Goal: Transaction & Acquisition: Purchase product/service

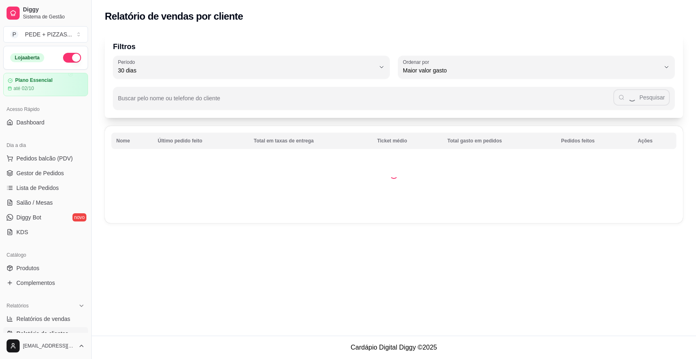
select select "30"
select select "HIGHEST_TOTAL_SPENT_WITH_ORDERS"
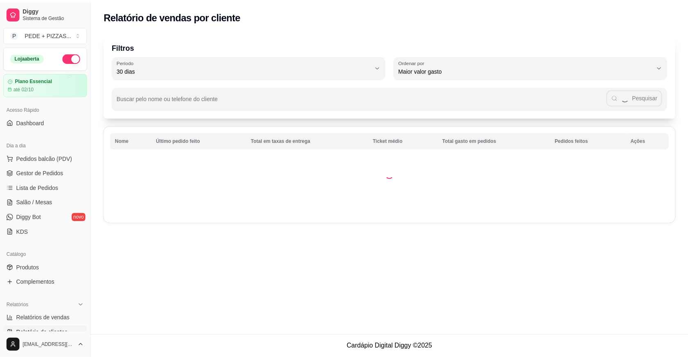
scroll to position [102, 0]
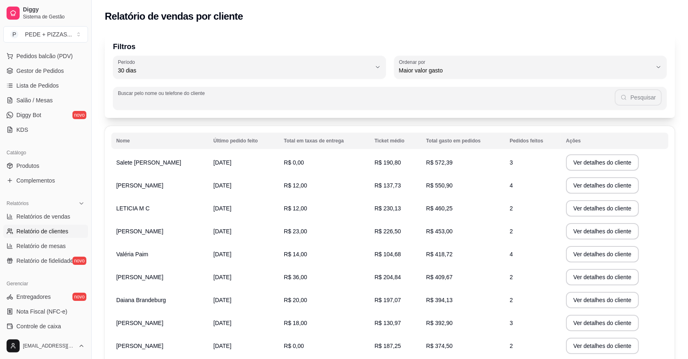
click at [224, 103] on input "Buscar pelo nome ou telefone do cliente" at bounding box center [366, 101] width 497 height 8
click at [238, 105] on input "2144" at bounding box center [369, 101] width 492 height 8
type input "2144"
click at [641, 98] on button "Pesquisar" at bounding box center [638, 97] width 47 height 16
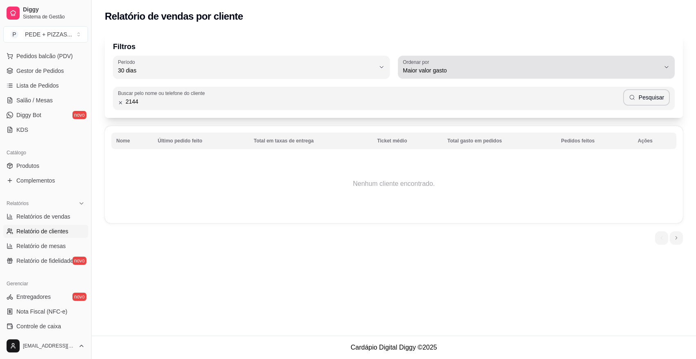
click at [665, 68] on icon "button" at bounding box center [666, 67] width 7 height 7
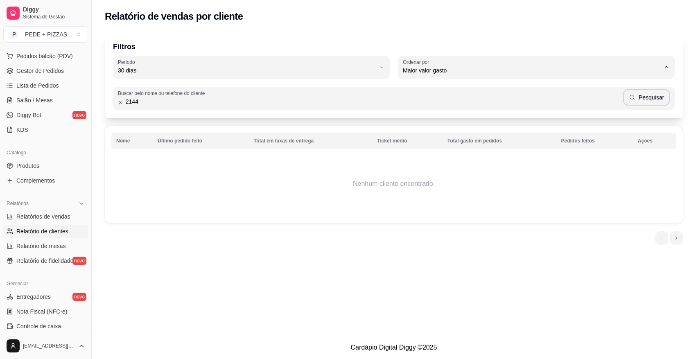
click at [376, 37] on div "Filtros 30 Período Hoje Ontem 7 dias 15 dias 30 dias 45 dias 60 dias Período 30…" at bounding box center [394, 75] width 578 height 85
drag, startPoint x: 155, startPoint y: 104, endPoint x: 119, endPoint y: 103, distance: 35.2
click at [119, 103] on div "2144 Pesquisar" at bounding box center [394, 98] width 552 height 16
click at [119, 101] on icon at bounding box center [120, 103] width 5 height 6
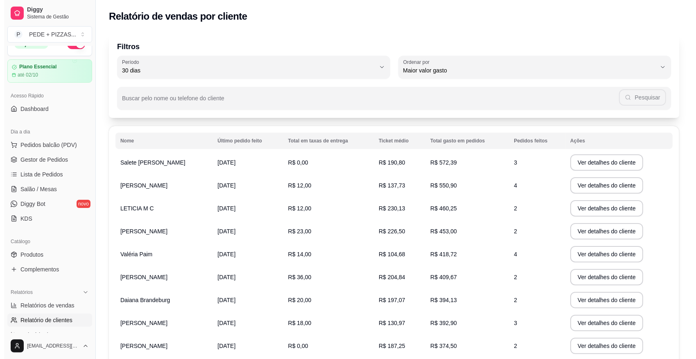
scroll to position [0, 0]
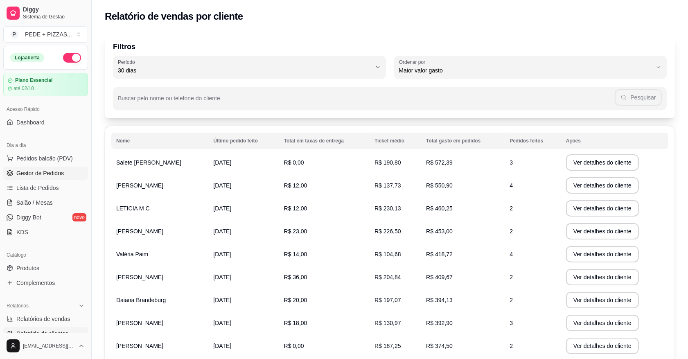
click at [41, 174] on span "Gestor de Pedidos" at bounding box center [39, 173] width 47 height 8
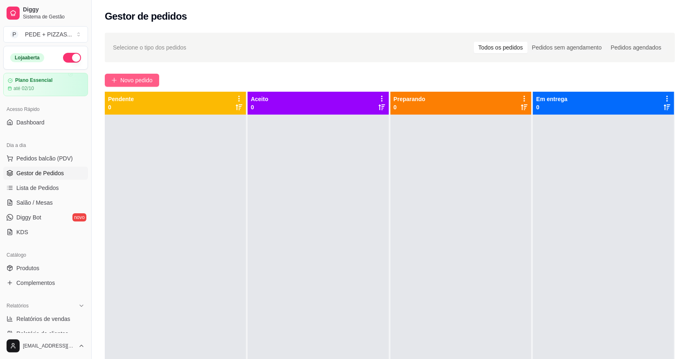
click at [135, 77] on span "Novo pedido" at bounding box center [136, 80] width 32 height 9
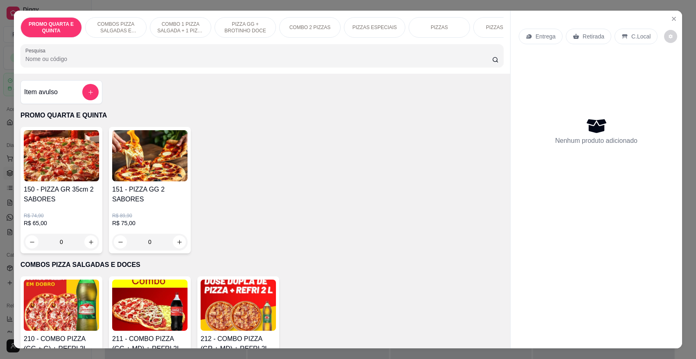
click at [543, 38] on p "Entrega" at bounding box center [545, 36] width 20 height 8
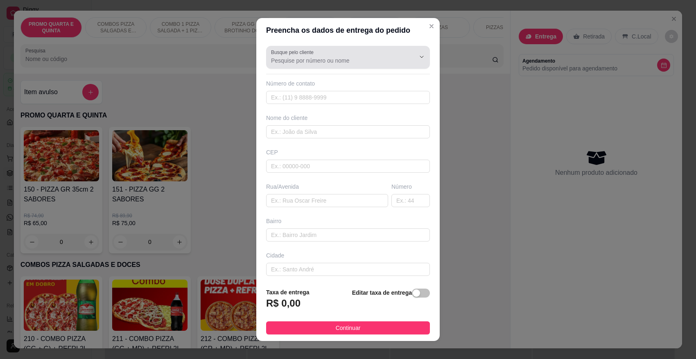
click at [343, 63] on input "Busque pelo cliente" at bounding box center [336, 60] width 131 height 8
type input "47997882144"
drag, startPoint x: 285, startPoint y: 61, endPoint x: 255, endPoint y: 60, distance: 29.9
click at [256, 60] on div "Busque pelo cliente 47997882144 Número de contato Nome do cliente CEP Rua/[GEOG…" at bounding box center [347, 162] width 183 height 239
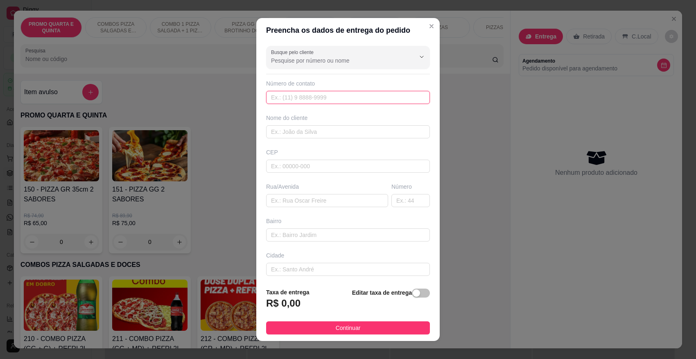
click at [301, 93] on input "text" at bounding box center [348, 97] width 164 height 13
click at [293, 97] on input "text" at bounding box center [348, 97] width 164 height 13
paste input "4"
click at [293, 97] on input "text" at bounding box center [348, 97] width 164 height 13
type input "[PHONE_NUMBER]"
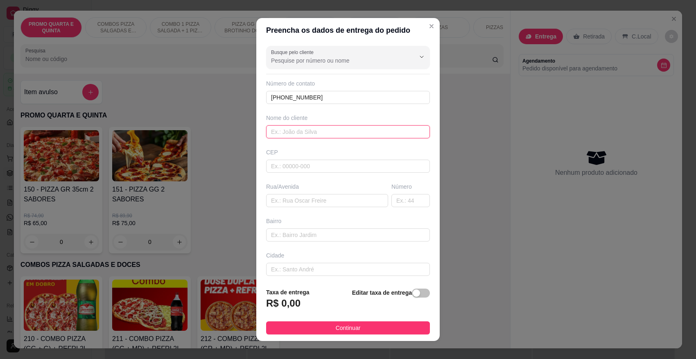
click at [322, 132] on input "text" at bounding box center [348, 131] width 164 height 13
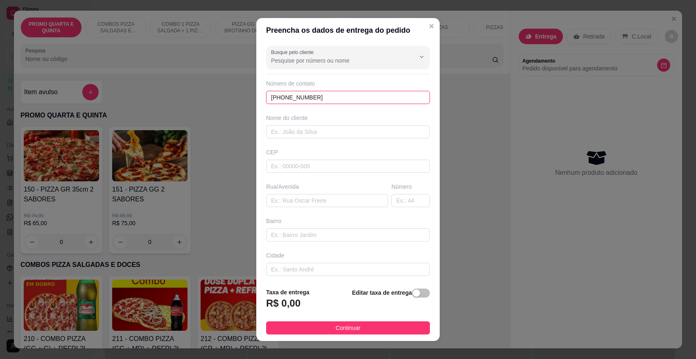
drag, startPoint x: 316, startPoint y: 101, endPoint x: 244, endPoint y: 99, distance: 71.7
click at [244, 99] on div "Preencha os dados de entrega do pedido Busque pelo cliente Número de contato [P…" at bounding box center [348, 179] width 696 height 359
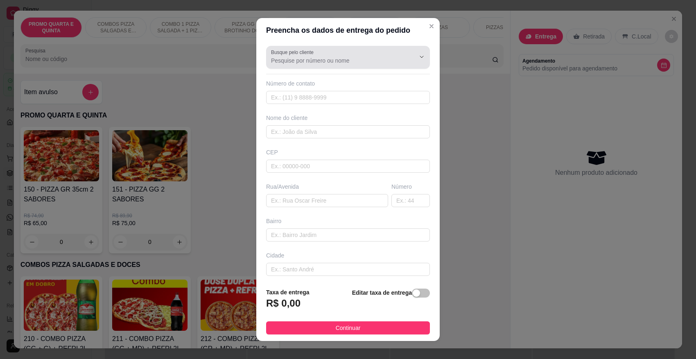
click at [304, 61] on input "Busque pelo cliente" at bounding box center [336, 60] width 131 height 8
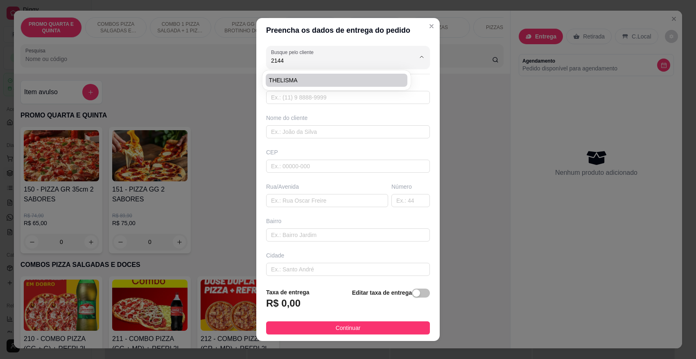
click at [293, 79] on span "THELISMA" at bounding box center [332, 80] width 127 height 8
type input "THELISMA"
type input "4797882144"
type input "THELISMA"
type input "89107000"
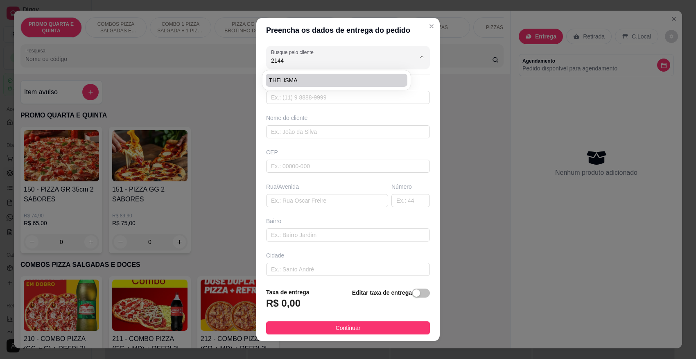
type input "RUA [PERSON_NAME]"
type input "1139"
type input "RIBEIRÃO CLARA"
type input "Pomerode"
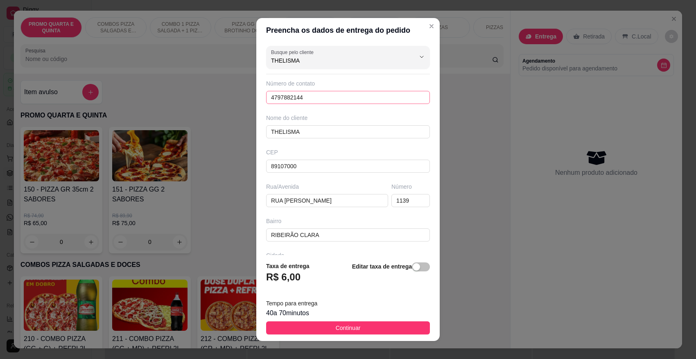
type input "THELISMA"
click at [274, 98] on input "4797882144" at bounding box center [348, 97] width 164 height 13
type input "[PHONE_NUMBER]"
drag, startPoint x: 299, startPoint y: 134, endPoint x: 258, endPoint y: 133, distance: 40.9
click at [258, 133] on div "Busque pelo cliente THELISMA Número de contato [PHONE_NUMBER] Nome do cliente T…" at bounding box center [347, 149] width 183 height 212
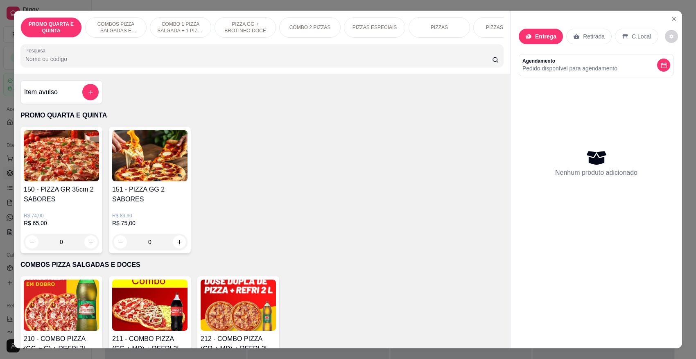
click at [536, 42] on div "Entrega" at bounding box center [540, 37] width 44 height 16
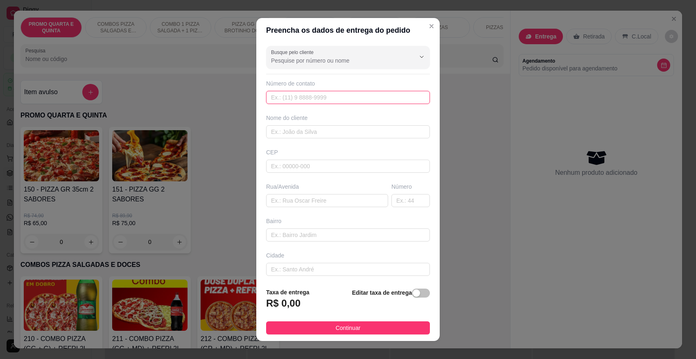
click at [320, 99] on input "text" at bounding box center [348, 97] width 164 height 13
type input "[PHONE_NUMBER]"
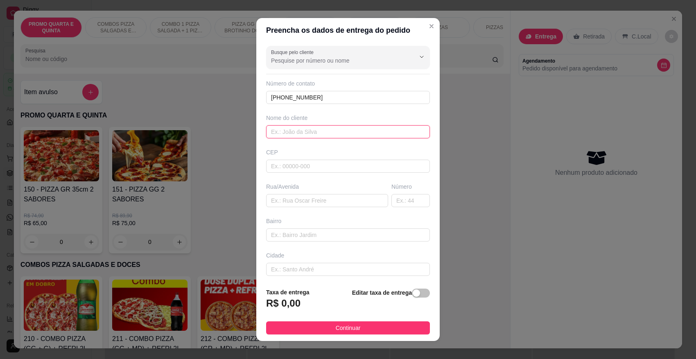
click at [305, 132] on input "text" at bounding box center [348, 131] width 164 height 13
paste input "THELISMA"
type input "THELISMA 2"
click at [313, 167] on input "text" at bounding box center [348, 166] width 164 height 13
type input "89107000"
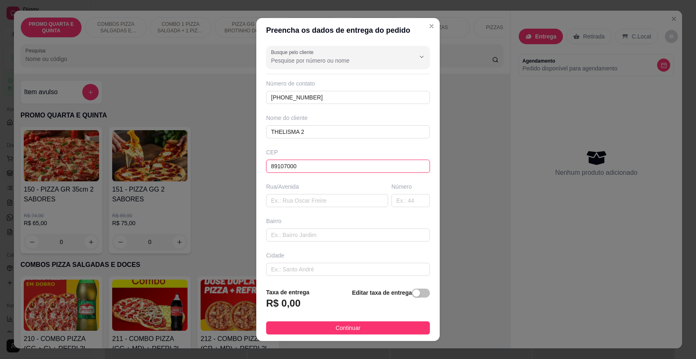
type input "Pomerode"
type input "89107000"
type input "r"
type input "RUA [PERSON_NAME]"
type input "2727"
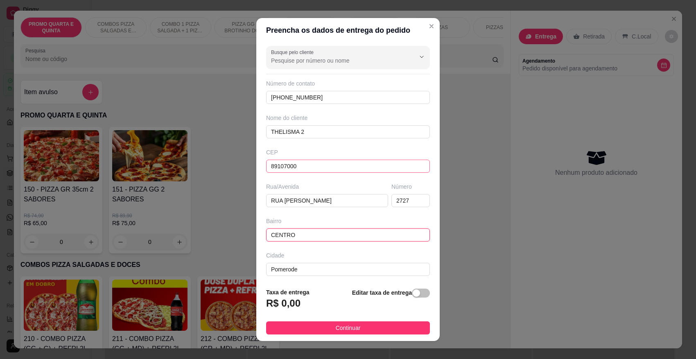
type input "CENTRO"
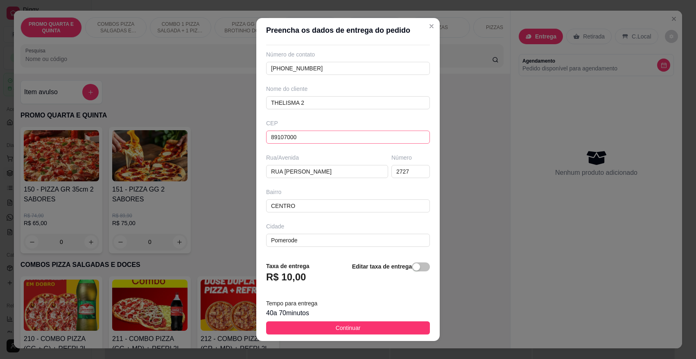
scroll to position [65, 0]
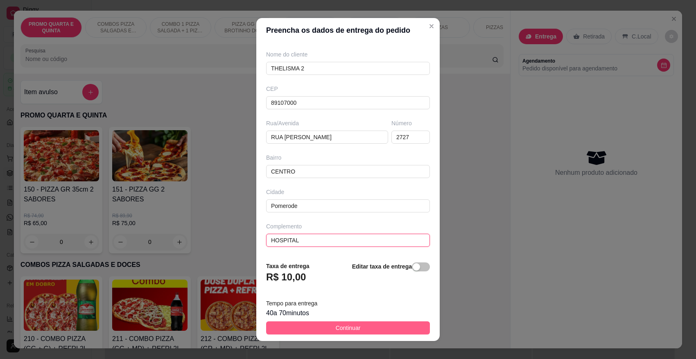
type input "HOSPITAL"
click at [336, 328] on span "Continuar" at bounding box center [348, 327] width 25 height 9
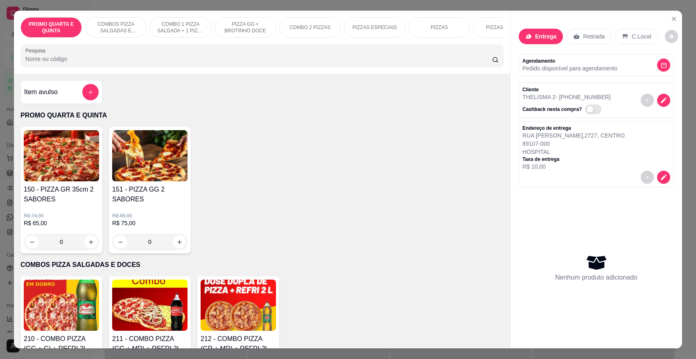
drag, startPoint x: 426, startPoint y: 29, endPoint x: 423, endPoint y: 33, distance: 5.0
click at [426, 29] on div "PIZZAS" at bounding box center [438, 27] width 61 height 20
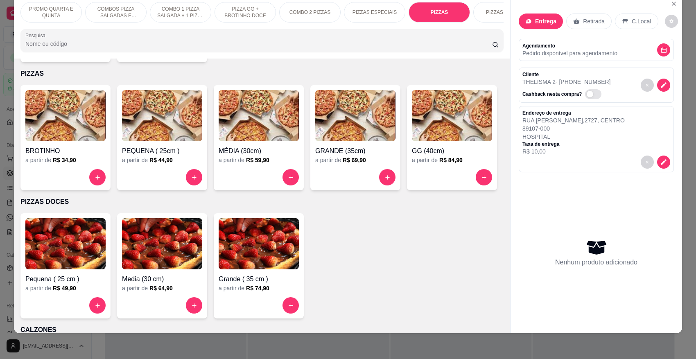
click at [154, 130] on img at bounding box center [162, 115] width 80 height 51
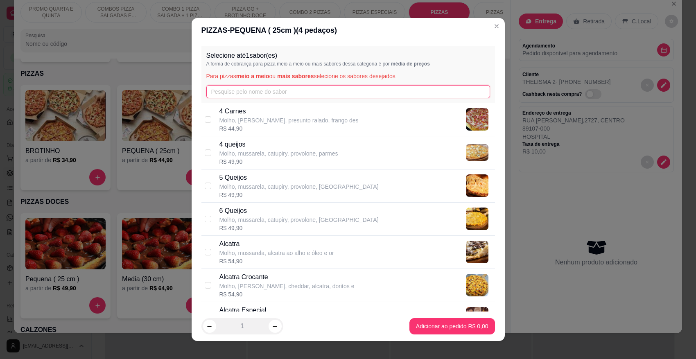
click at [247, 94] on input "text" at bounding box center [348, 91] width 284 height 13
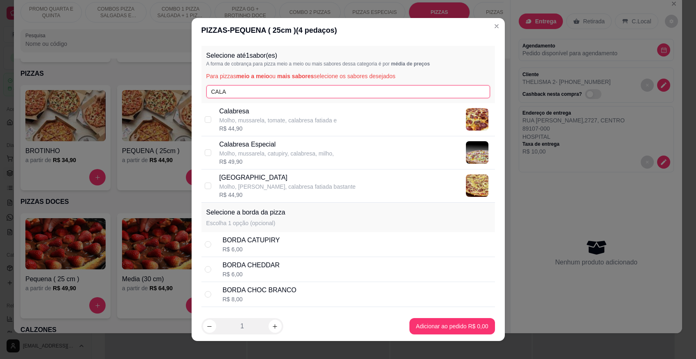
type input "CALA"
click at [228, 121] on p "Molho, mussarela, tomate, calabresa fatiada e" at bounding box center [277, 120] width 117 height 8
checkbox input "true"
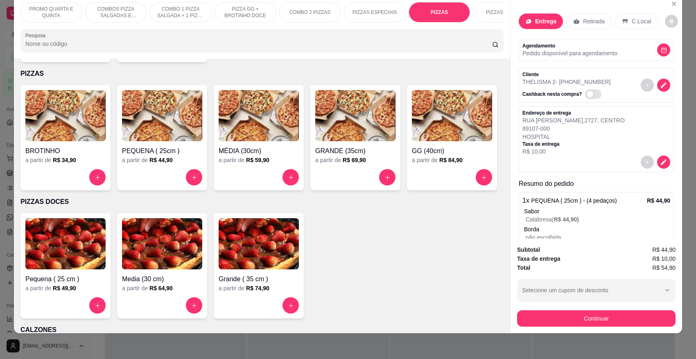
scroll to position [0, 224]
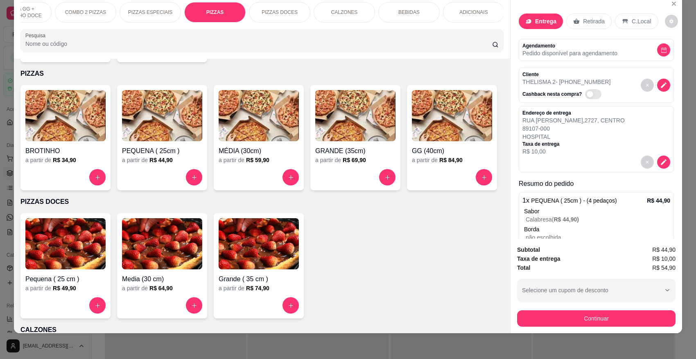
click at [402, 11] on p "BEBIDAS" at bounding box center [408, 12] width 21 height 7
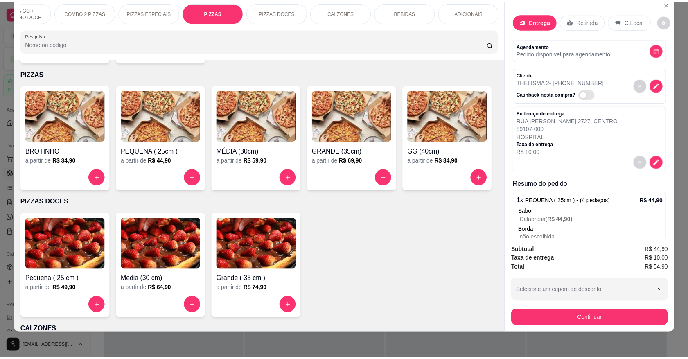
scroll to position [1397, 0]
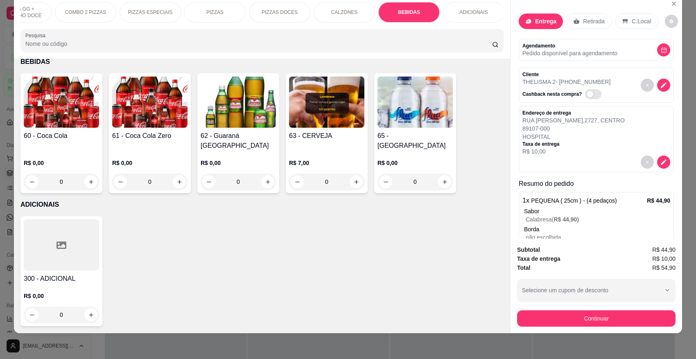
click at [74, 111] on img at bounding box center [61, 102] width 75 height 51
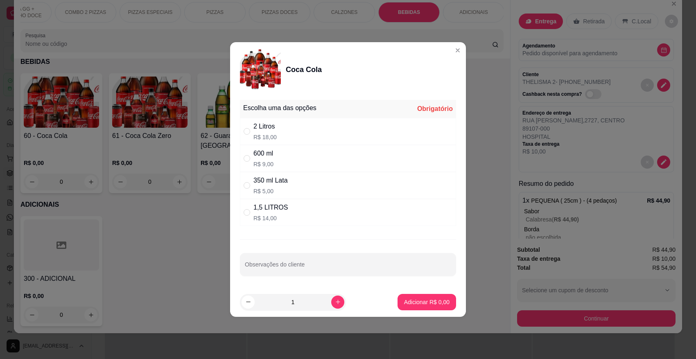
click at [254, 158] on div "600 ml" at bounding box center [263, 154] width 20 height 10
radio input "true"
click at [421, 300] on p "Adicionar R$ 9,00" at bounding box center [426, 302] width 45 height 8
type input "1"
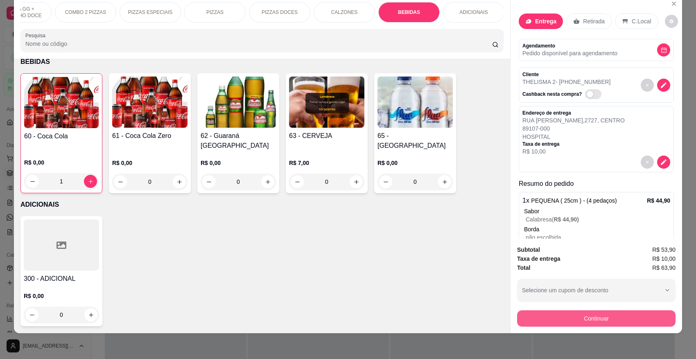
click at [596, 316] on button "Continuar" at bounding box center [596, 318] width 158 height 16
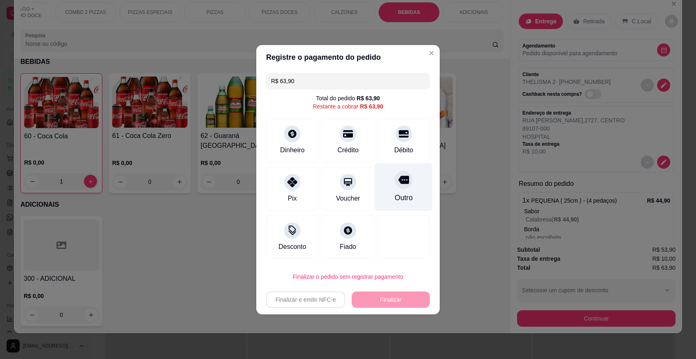
click at [399, 185] on div at bounding box center [403, 180] width 18 height 18
type input "R$ 0,00"
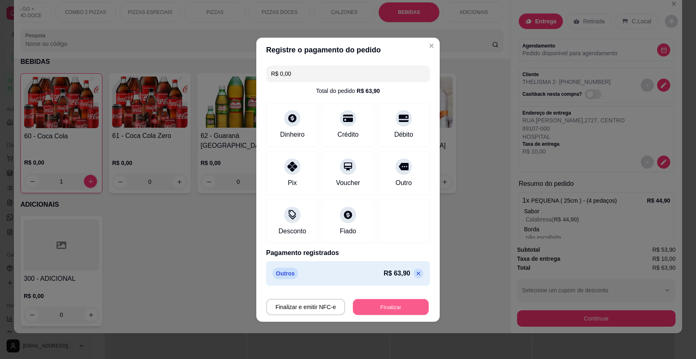
click at [386, 308] on button "Finalizar" at bounding box center [391, 307] width 76 height 16
type input "0"
type input "-R$ 63,90"
